Goal: Find specific page/section: Find specific page/section

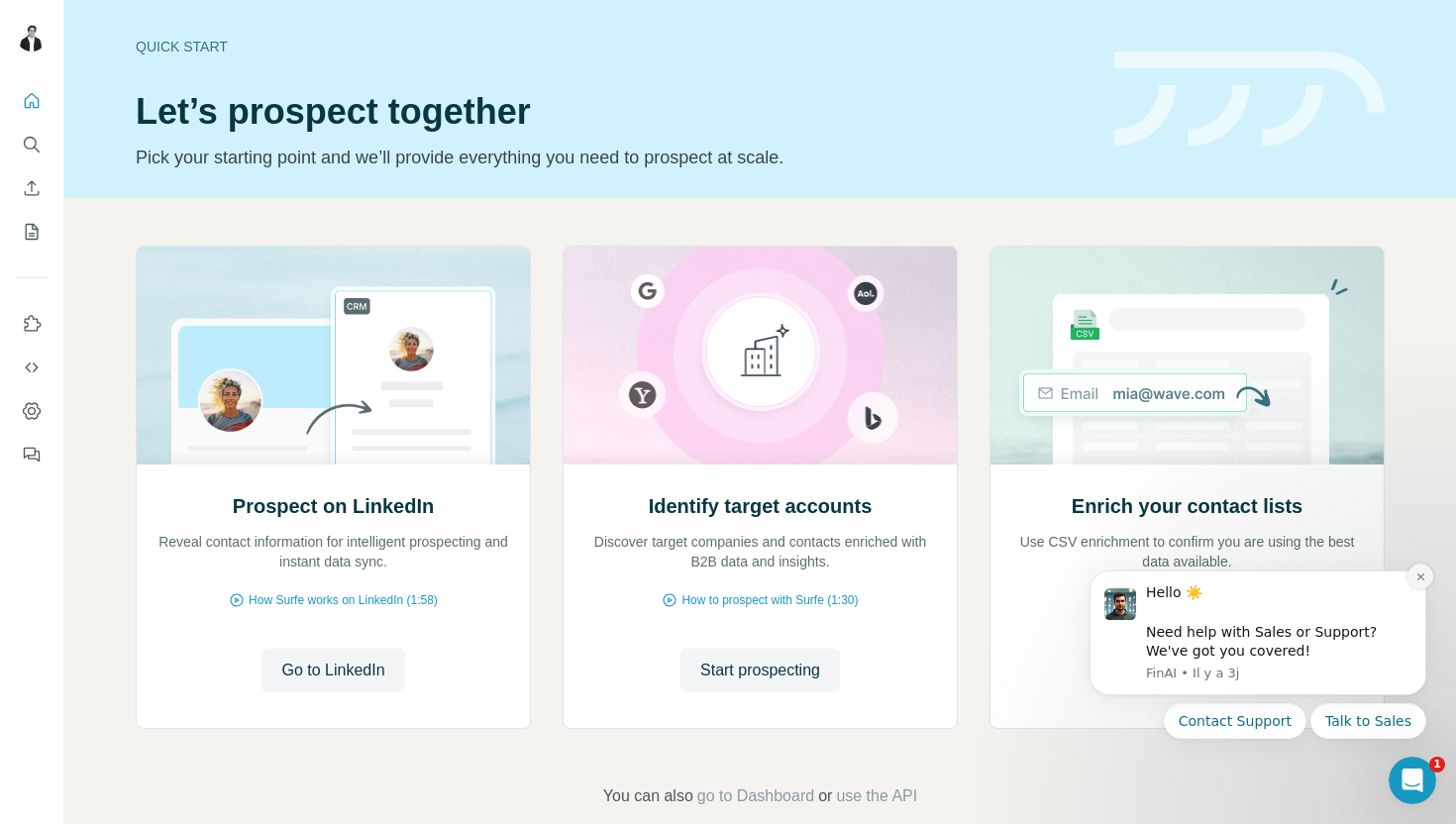
click at [1415, 576] on icon "Dismiss notification" at bounding box center [1420, 576] width 11 height 11
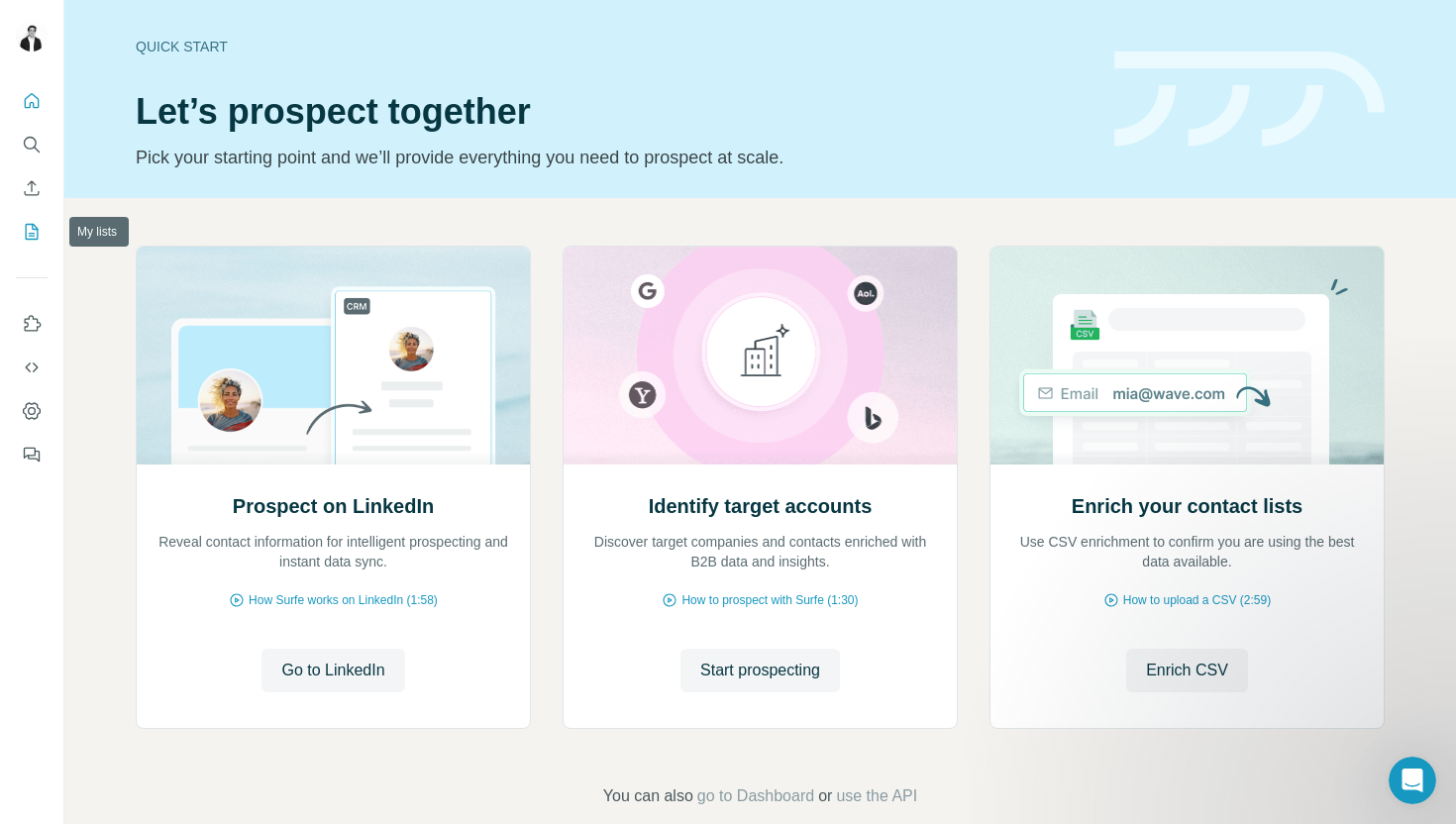
click at [38, 240] on icon "My lists" at bounding box center [32, 232] width 20 height 20
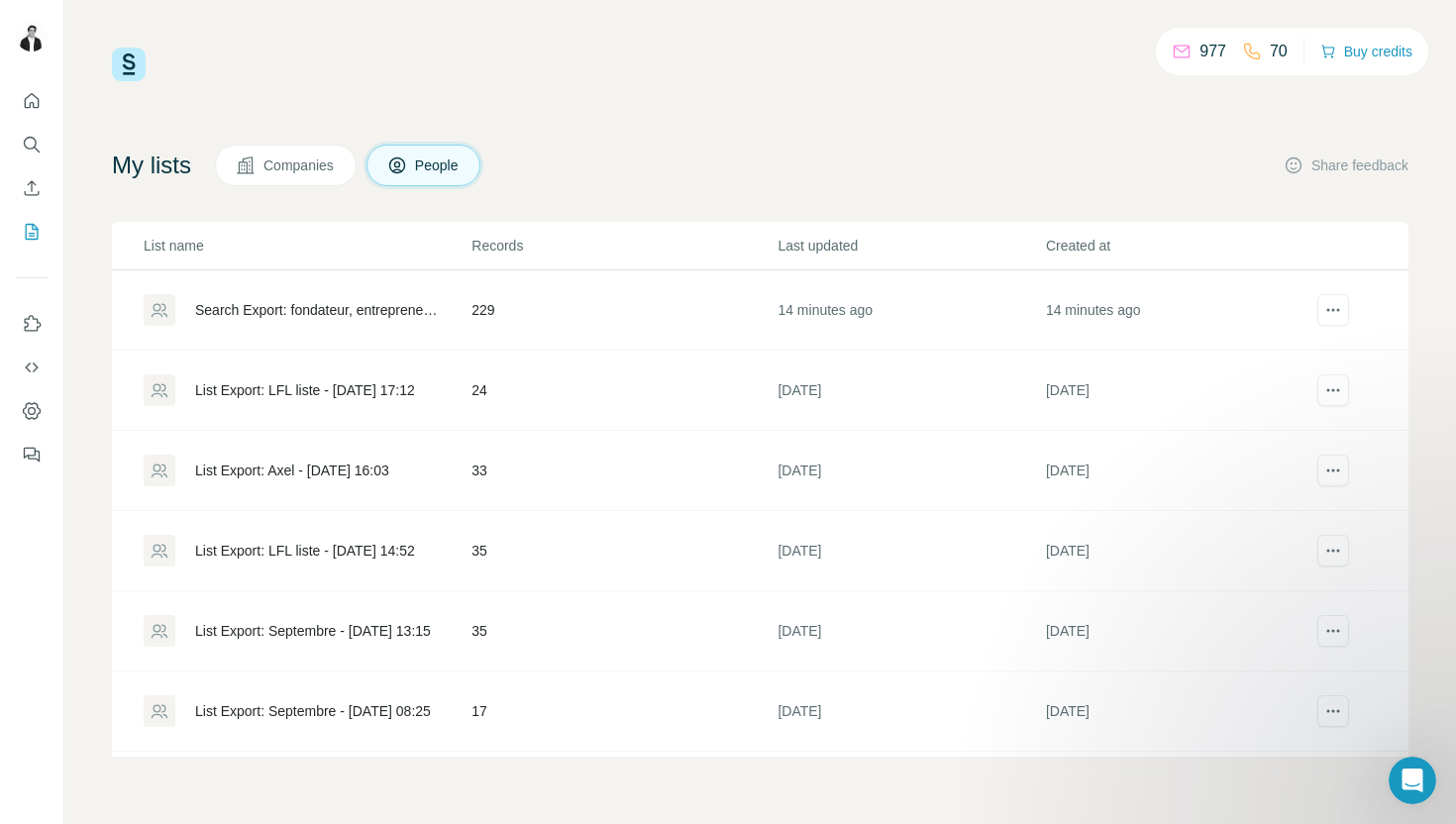
click at [356, 303] on div "Search Export: fondateur, entrepreneur, Co-fondateur, [GEOGRAPHIC_DATA], [GEOGR…" at bounding box center [316, 310] width 243 height 20
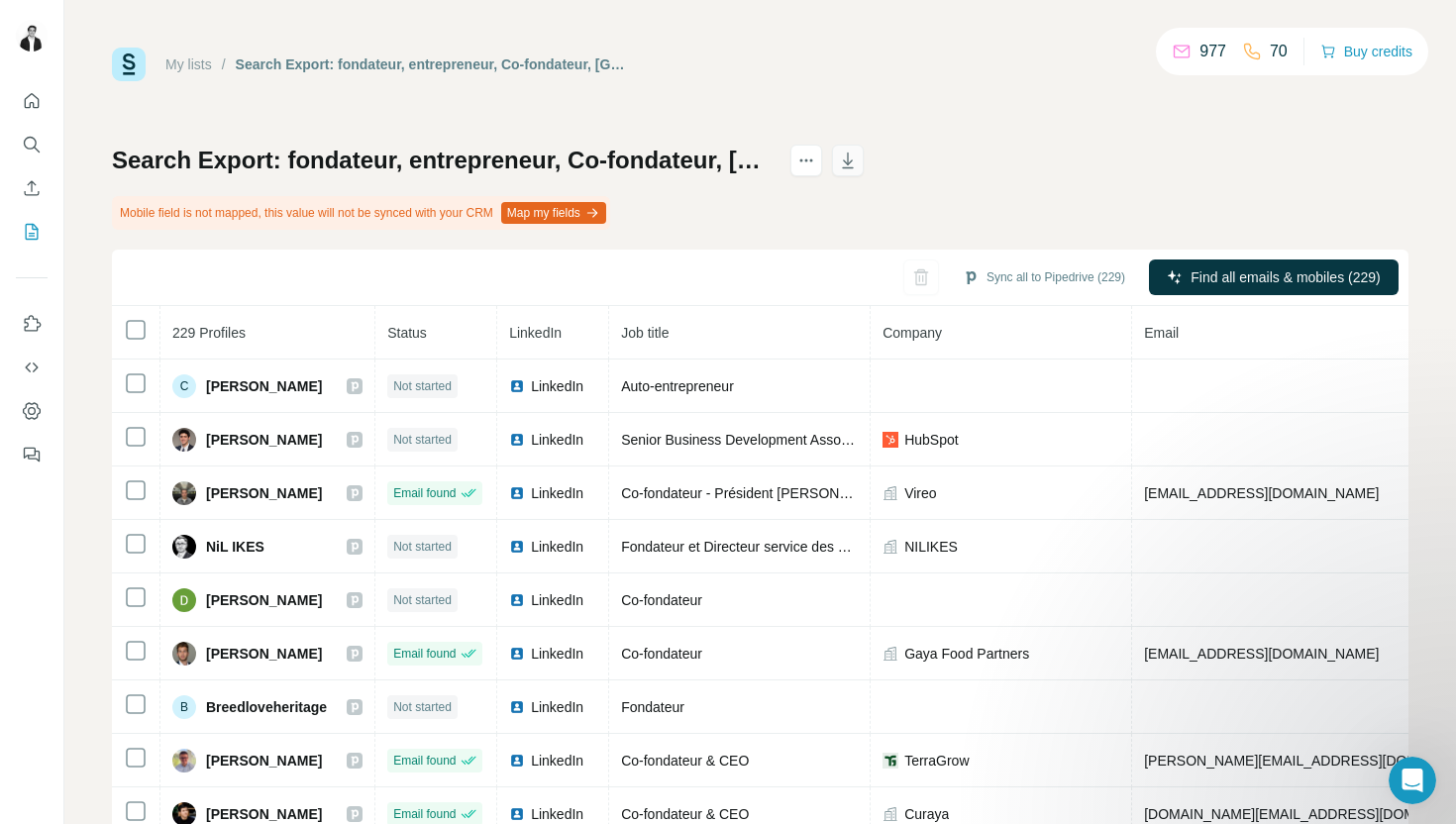
click at [858, 166] on icon "button" at bounding box center [848, 160] width 20 height 20
